Goal: Check status: Check status

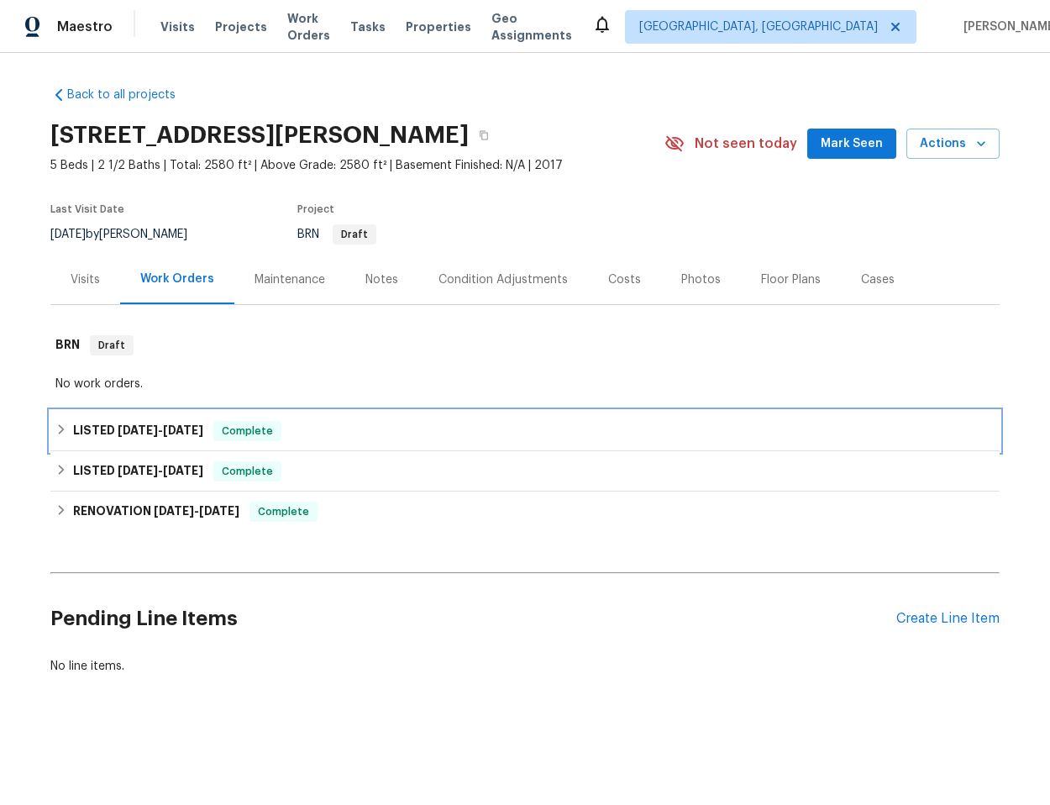
click at [413, 423] on div "LISTED [DATE] - [DATE] Complete" at bounding box center [524, 431] width 939 height 20
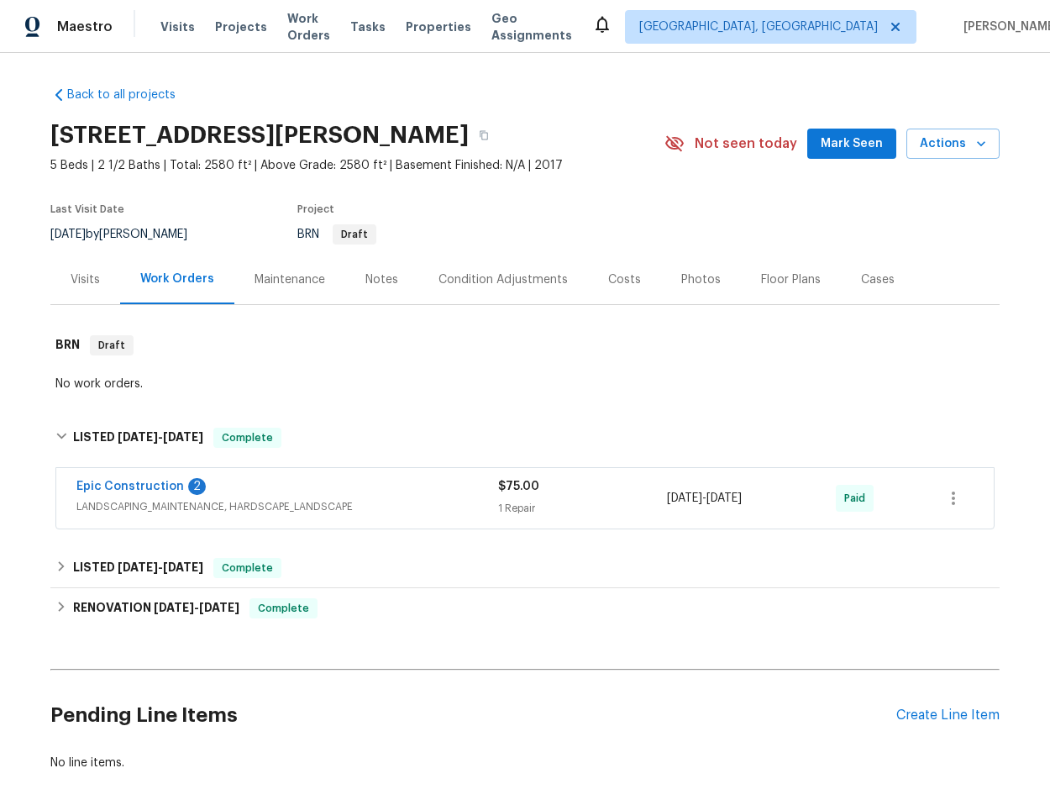
click at [194, 498] on span "LANDSCAPING_MAINTENANCE, HARDSCAPE_LANDSCAPE" at bounding box center [287, 506] width 422 height 17
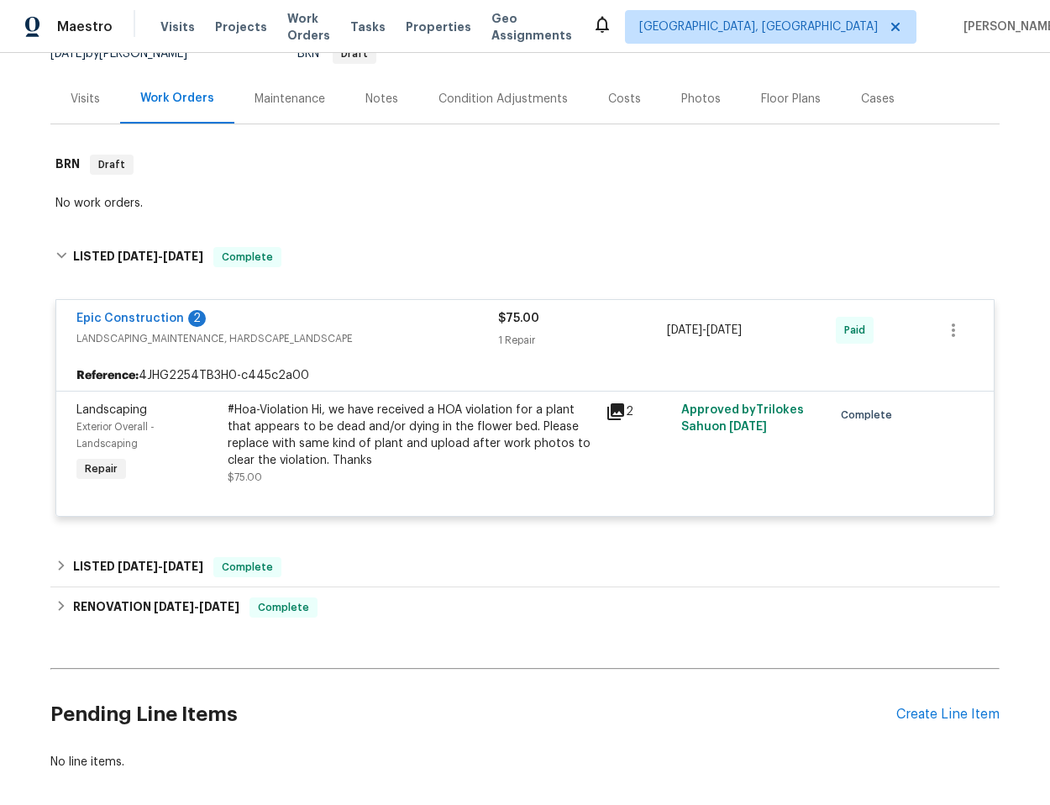
scroll to position [53, 0]
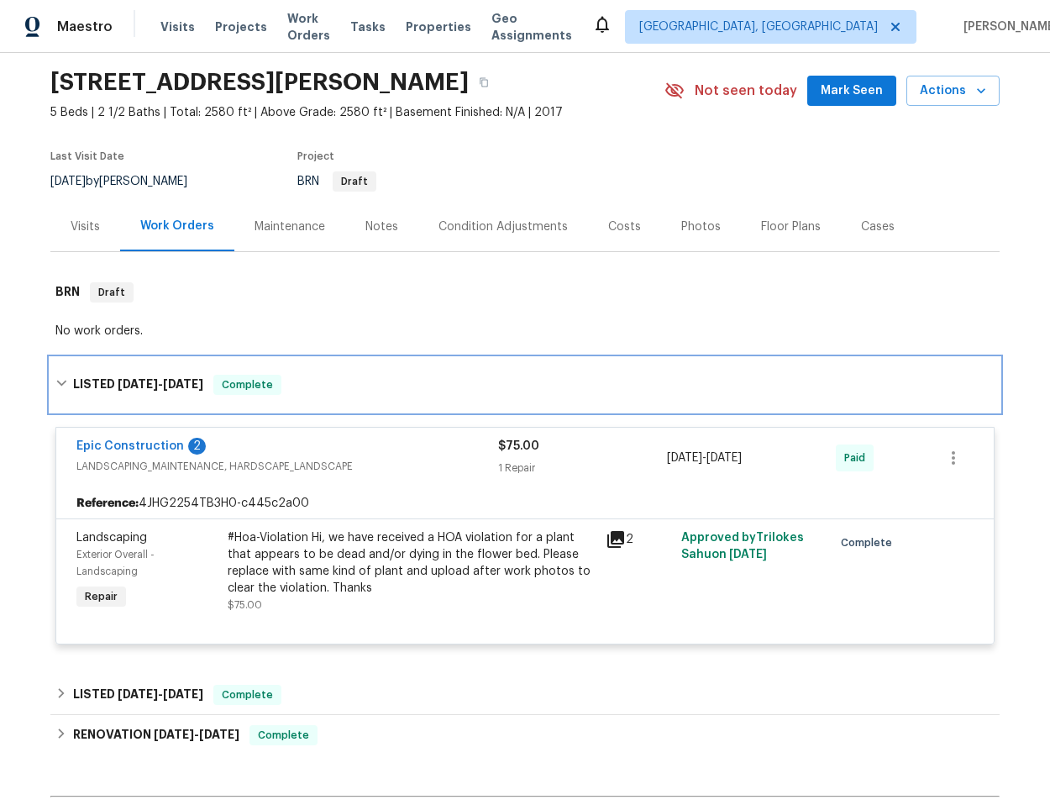
click at [333, 384] on div "LISTED [DATE] - [DATE] Complete" at bounding box center [524, 385] width 939 height 20
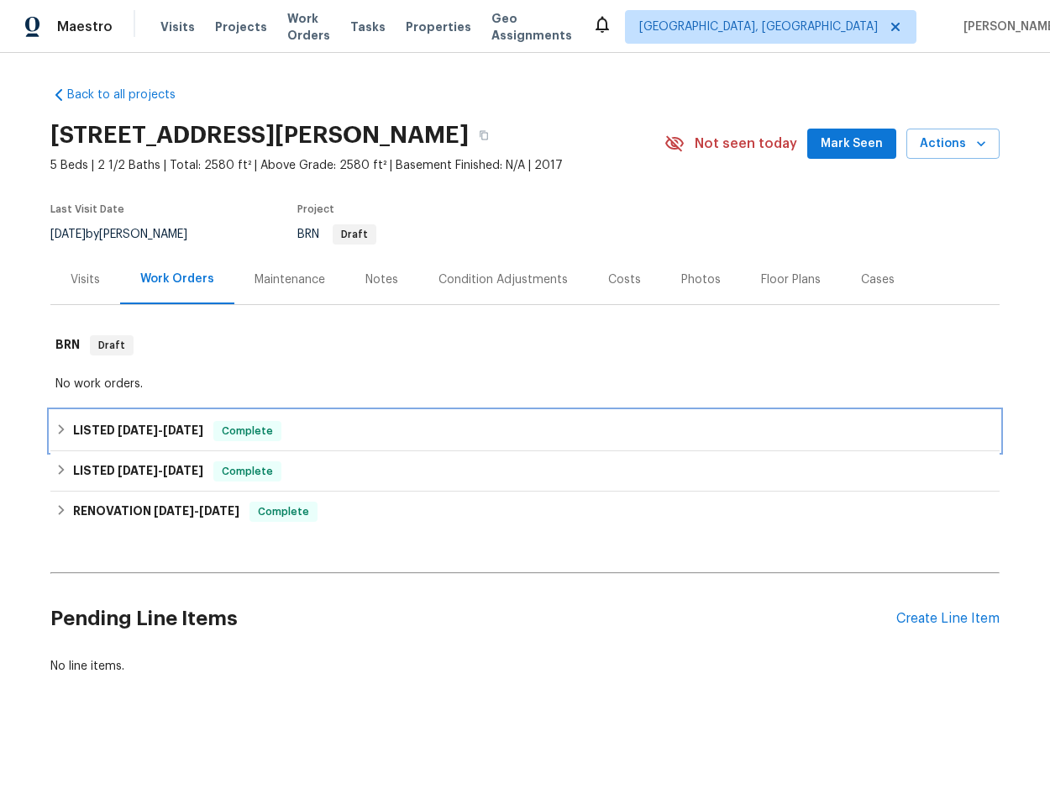
scroll to position [0, 0]
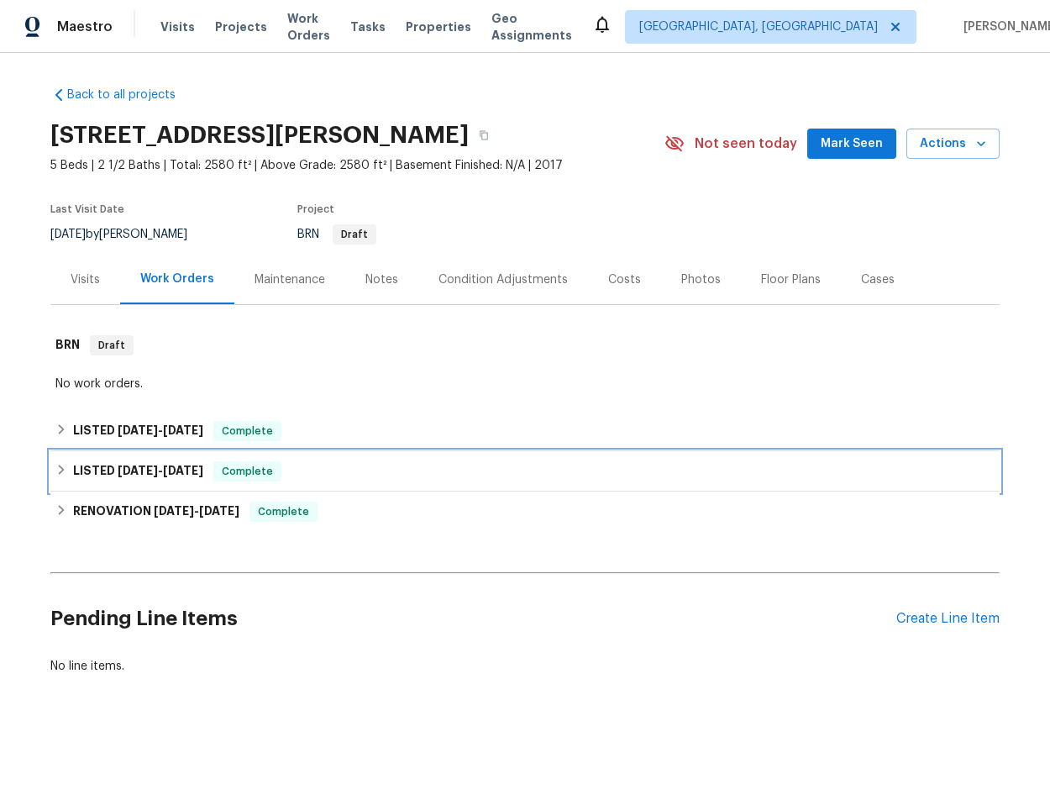
click at [428, 466] on div "LISTED [DATE] - [DATE] Complete" at bounding box center [524, 471] width 939 height 20
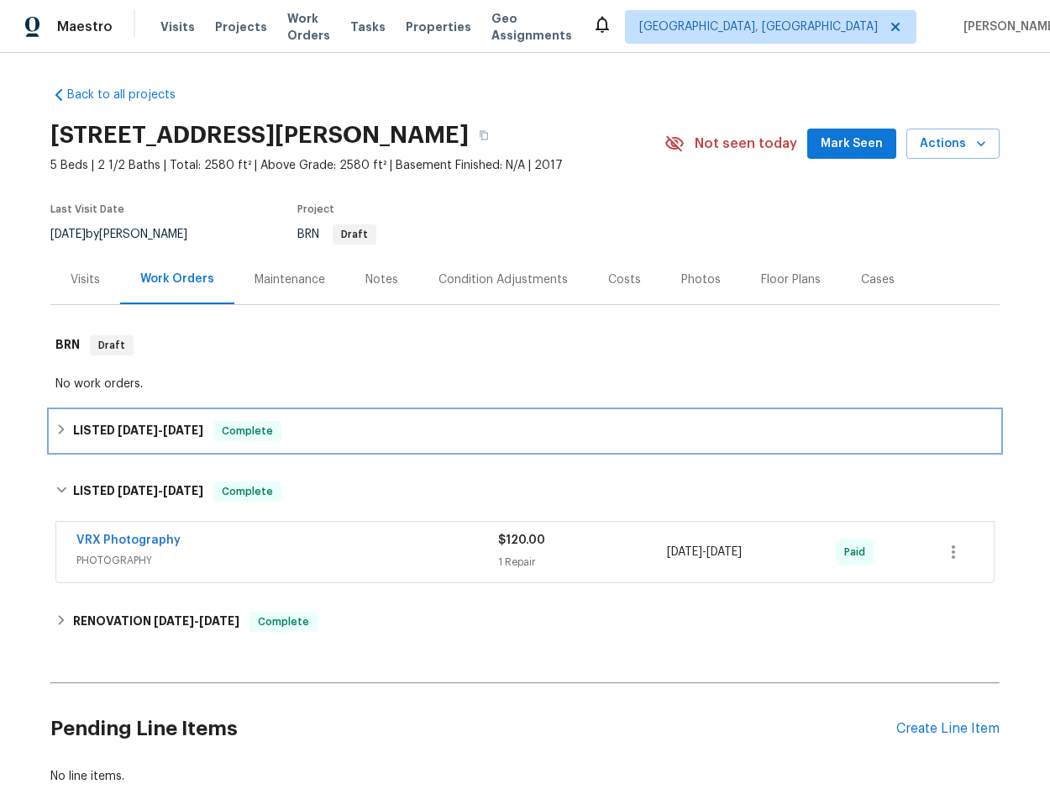
click at [381, 444] on div "LISTED [DATE] - [DATE] Complete" at bounding box center [524, 431] width 949 height 40
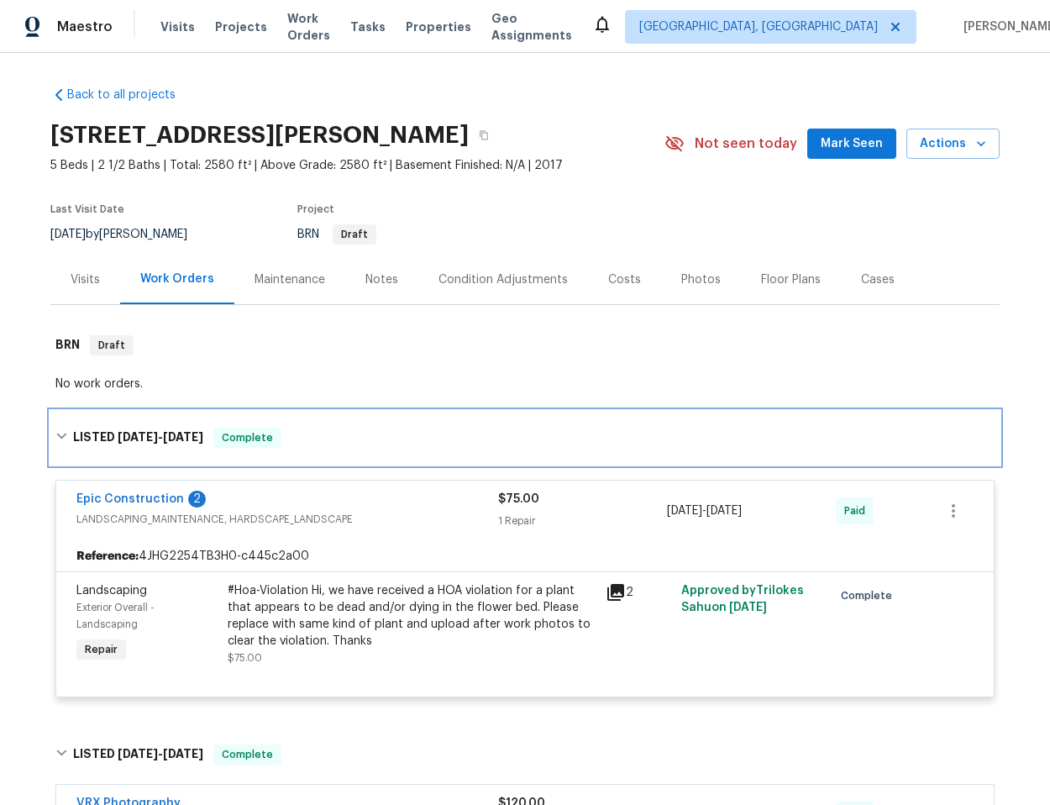
click at [372, 425] on div "LISTED [DATE] - [DATE] Complete" at bounding box center [524, 438] width 949 height 54
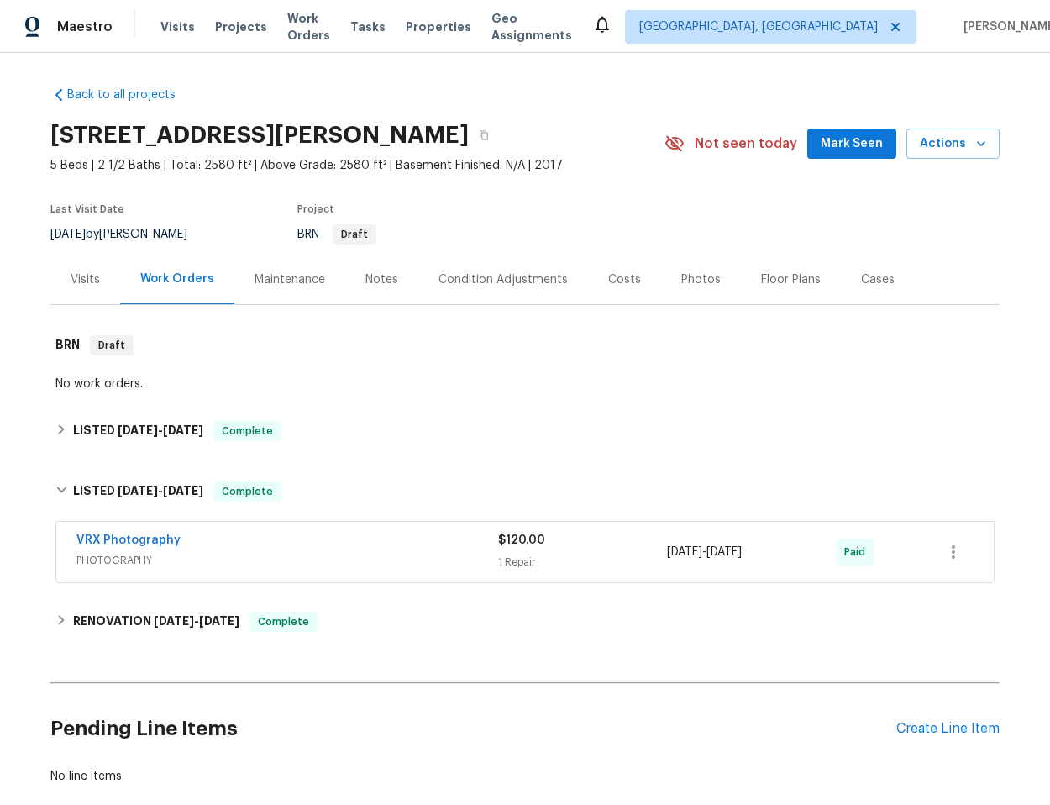
click at [376, 536] on div "VRX Photography" at bounding box center [287, 542] width 422 height 20
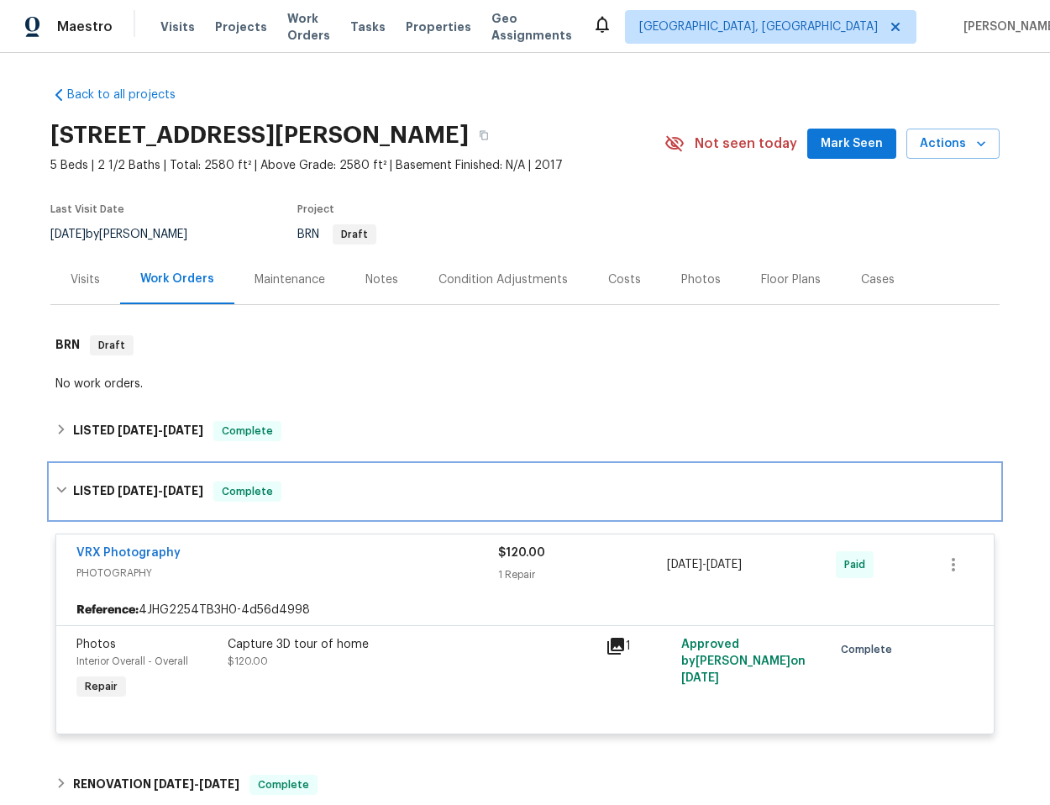
click at [378, 512] on div "LISTED [DATE] - [DATE] Complete" at bounding box center [524, 492] width 949 height 54
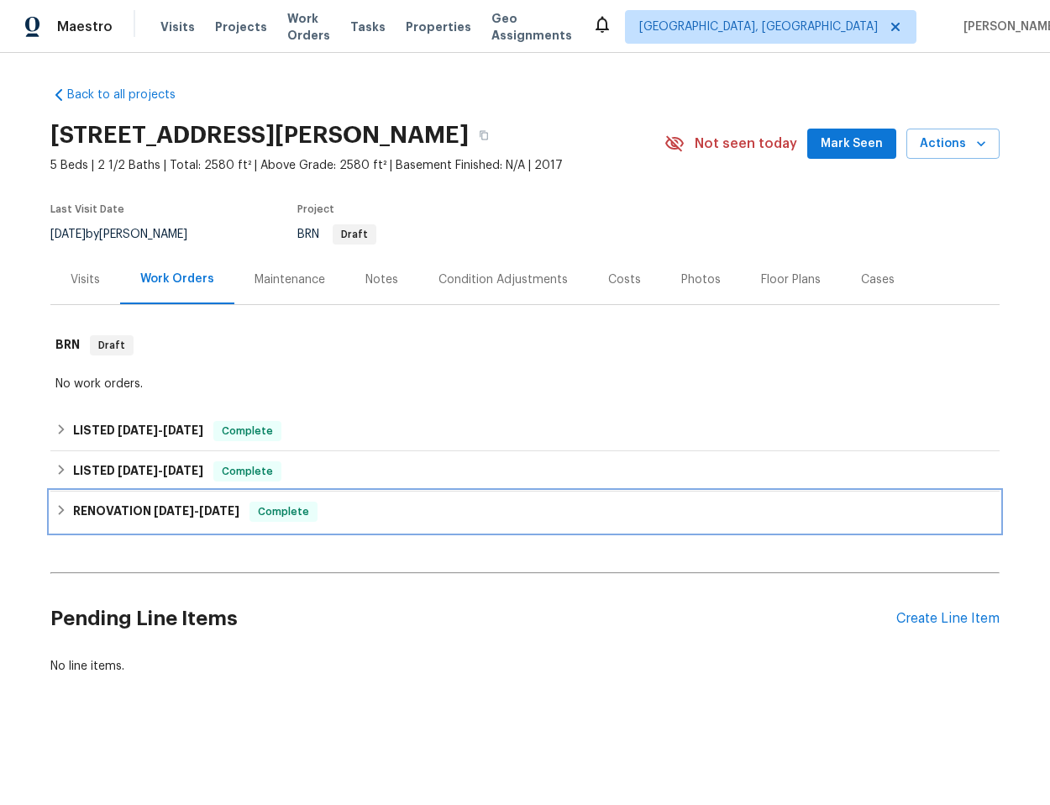
click at [384, 509] on div "RENOVATION [DATE] - [DATE] Complete" at bounding box center [524, 512] width 939 height 20
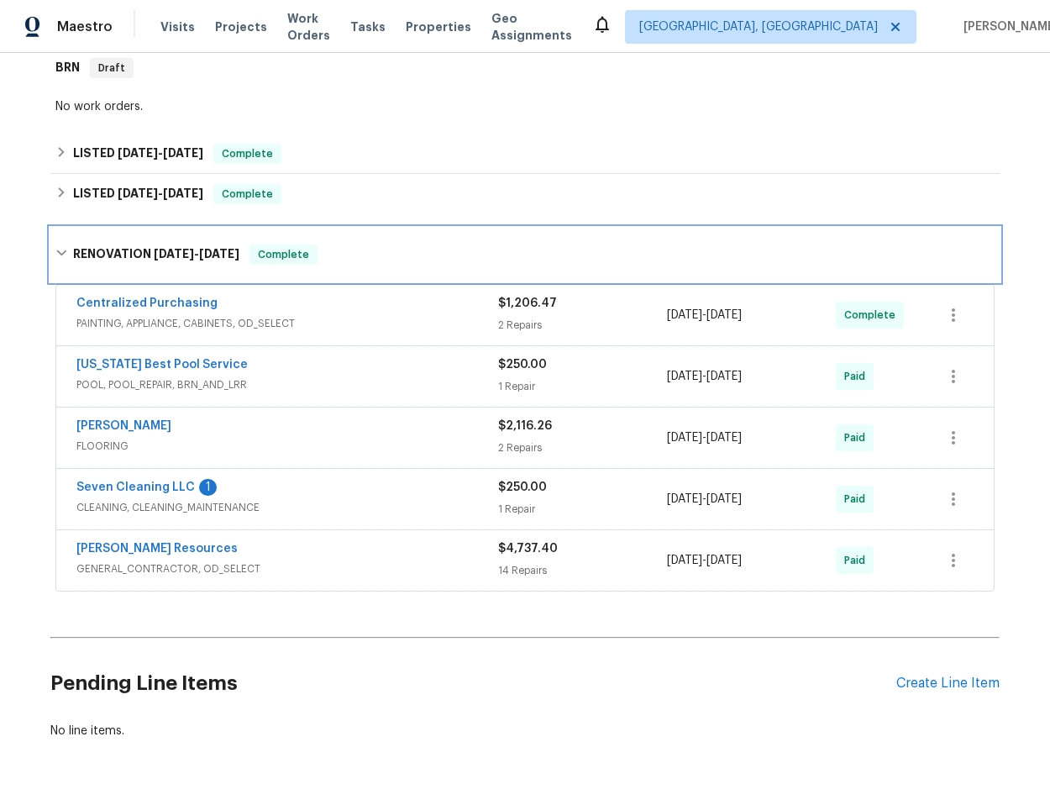
click at [402, 265] on div "RENOVATION [DATE] - [DATE] Complete" at bounding box center [524, 255] width 949 height 54
